Goal: Information Seeking & Learning: Learn about a topic

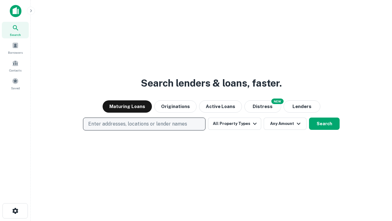
click at [144, 124] on p "Enter addresses, locations or lender names" at bounding box center [137, 123] width 99 height 7
type input "**********"
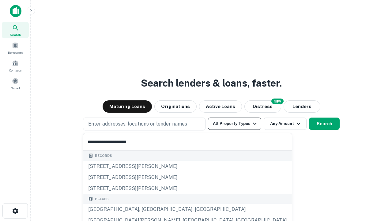
click at [147, 209] on div "[GEOGRAPHIC_DATA], [GEOGRAPHIC_DATA], [GEOGRAPHIC_DATA]" at bounding box center [187, 209] width 209 height 11
click at [235, 124] on button "All Property Types" at bounding box center [234, 123] width 53 height 12
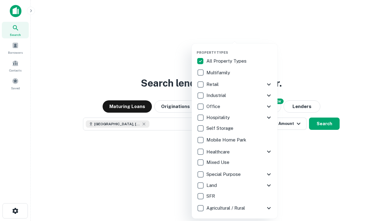
click at [240, 48] on button "button" at bounding box center [240, 48] width 86 height 0
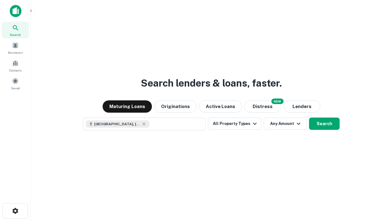
scroll to position [10, 0]
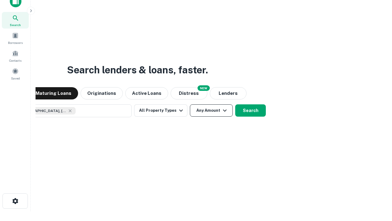
click at [190, 104] on button "Any Amount" at bounding box center [211, 110] width 43 height 12
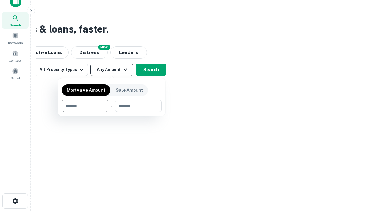
type input "*******"
click at [112, 112] on button "button" at bounding box center [112, 112] width 100 height 0
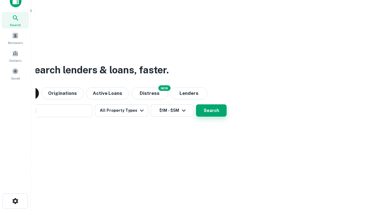
click at [196, 104] on button "Search" at bounding box center [211, 110] width 31 height 12
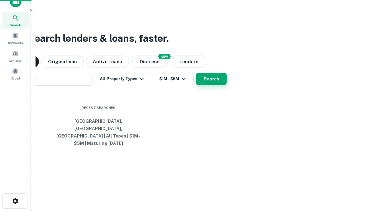
scroll to position [20, 174]
